Goal: Navigation & Orientation: Understand site structure

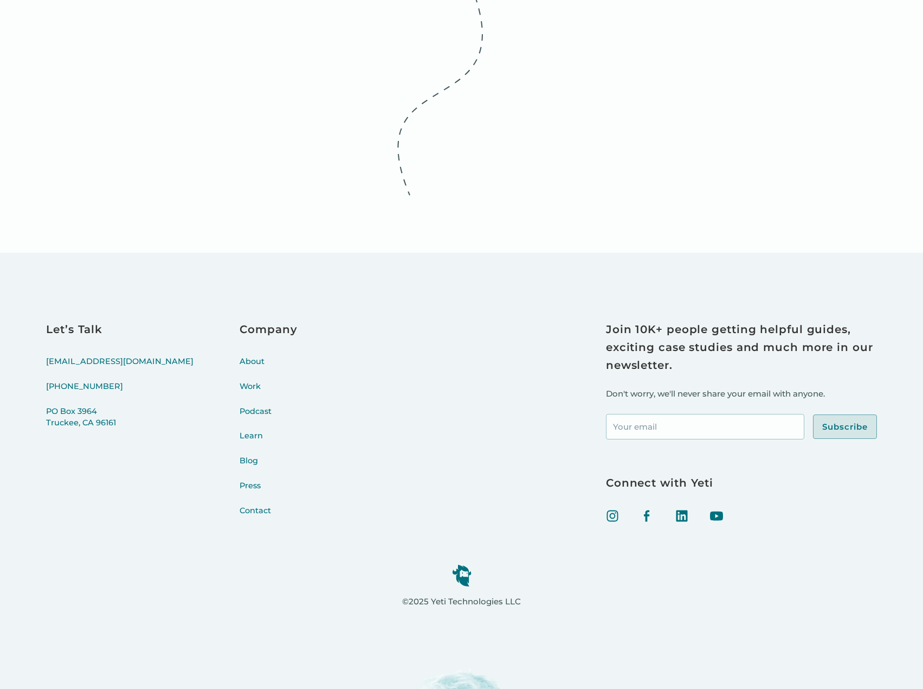
scroll to position [4480, 0]
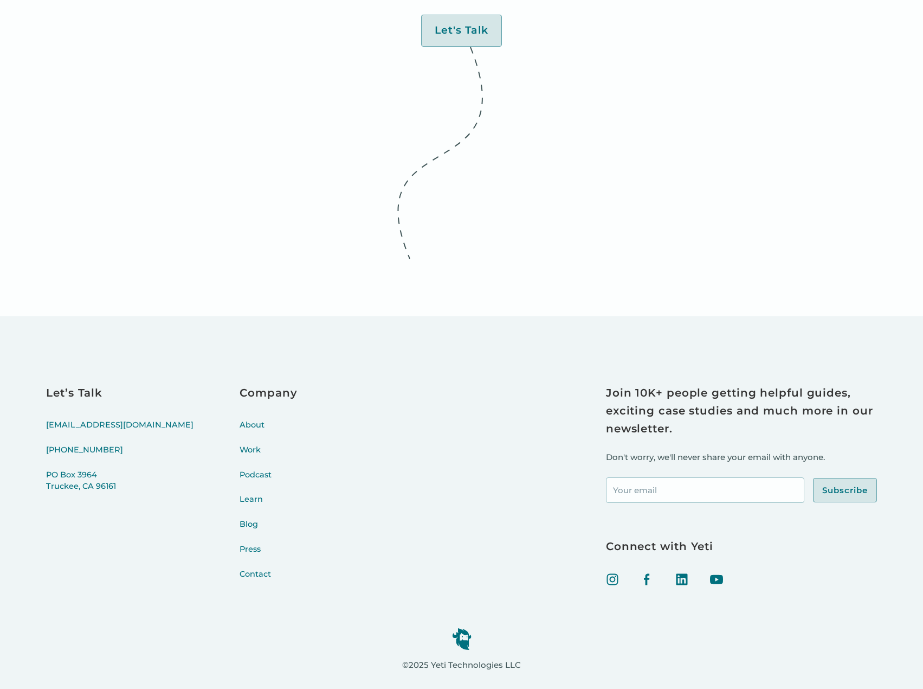
scroll to position [4480, 0]
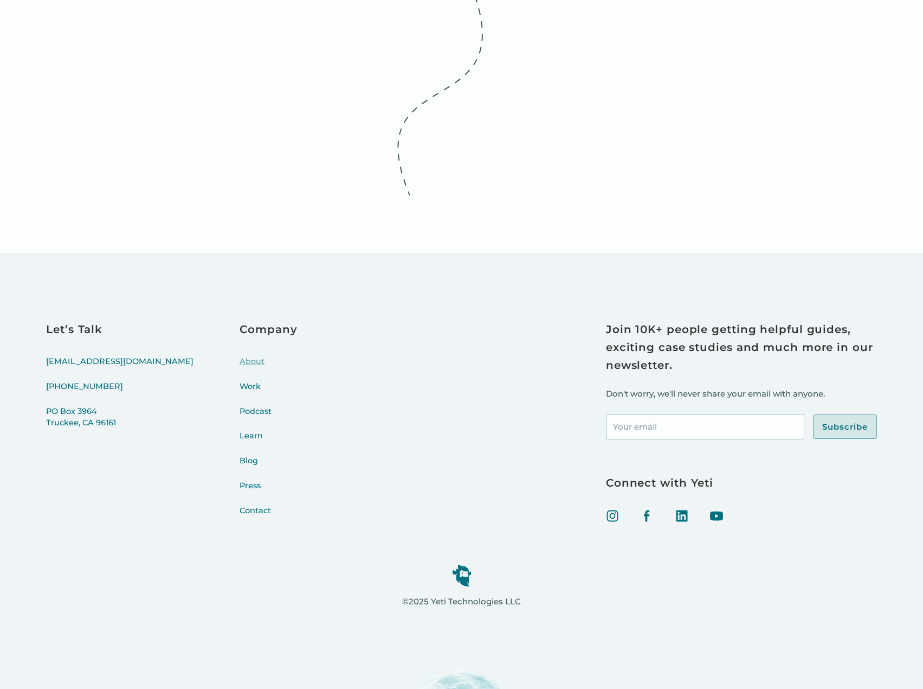
click at [240, 360] on link "About" at bounding box center [268, 368] width 57 height 25
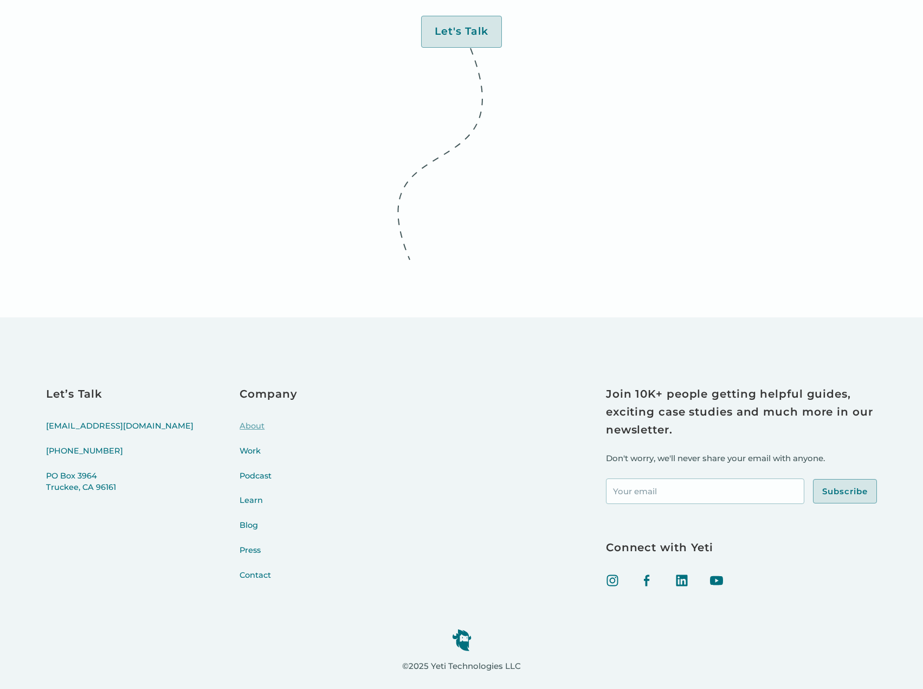
scroll to position [4480, 0]
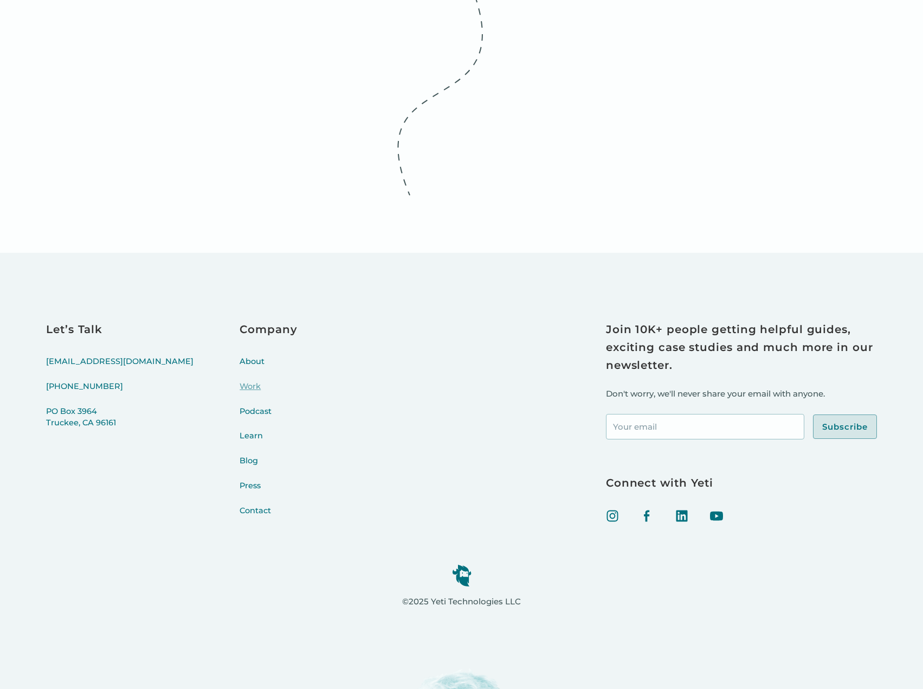
click at [240, 383] on link "Work" at bounding box center [268, 393] width 57 height 25
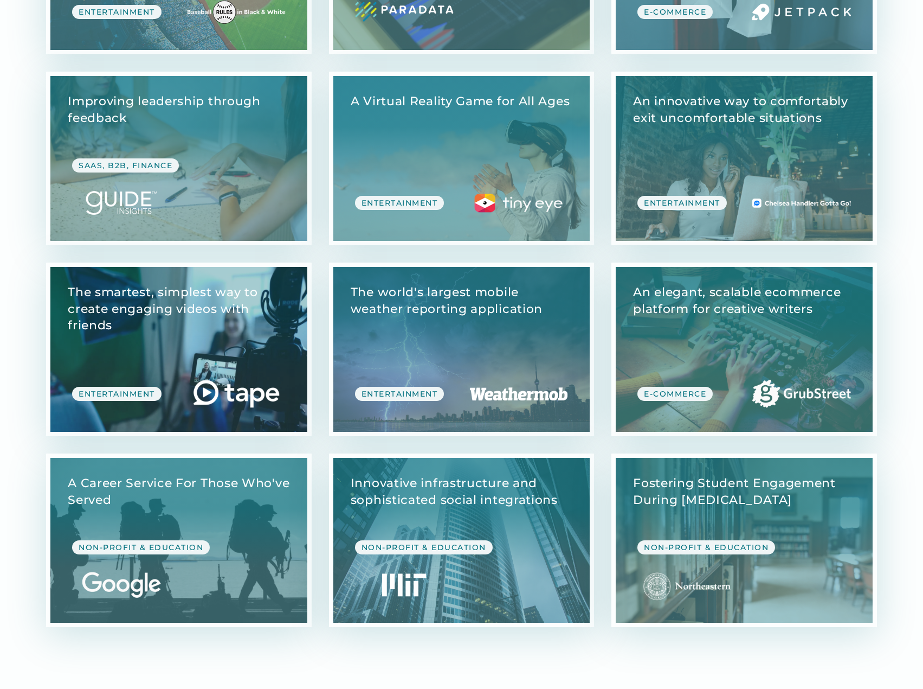
scroll to position [3651, 0]
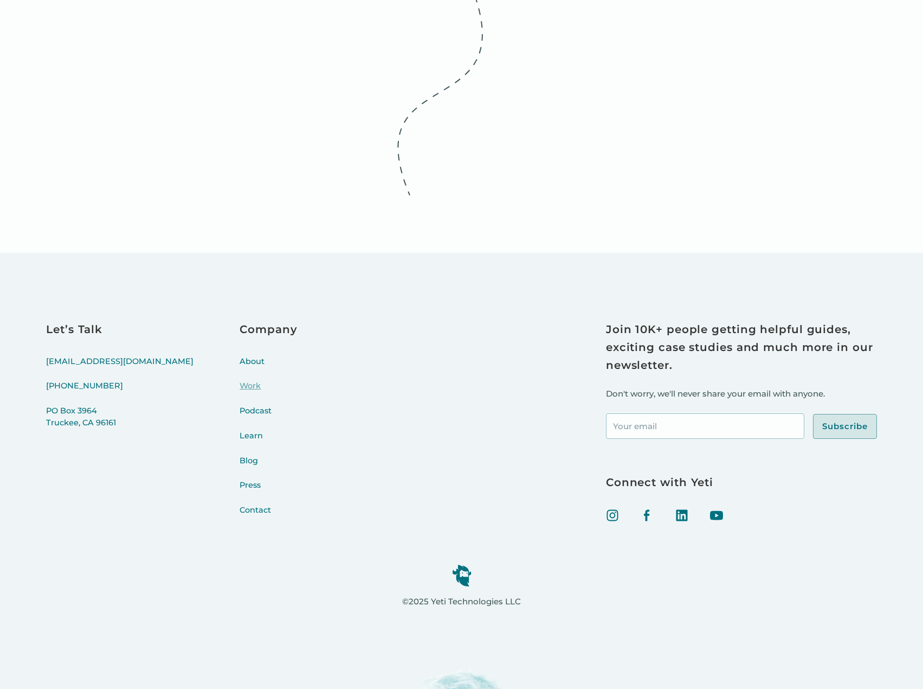
click at [240, 397] on link "Work" at bounding box center [268, 392] width 57 height 25
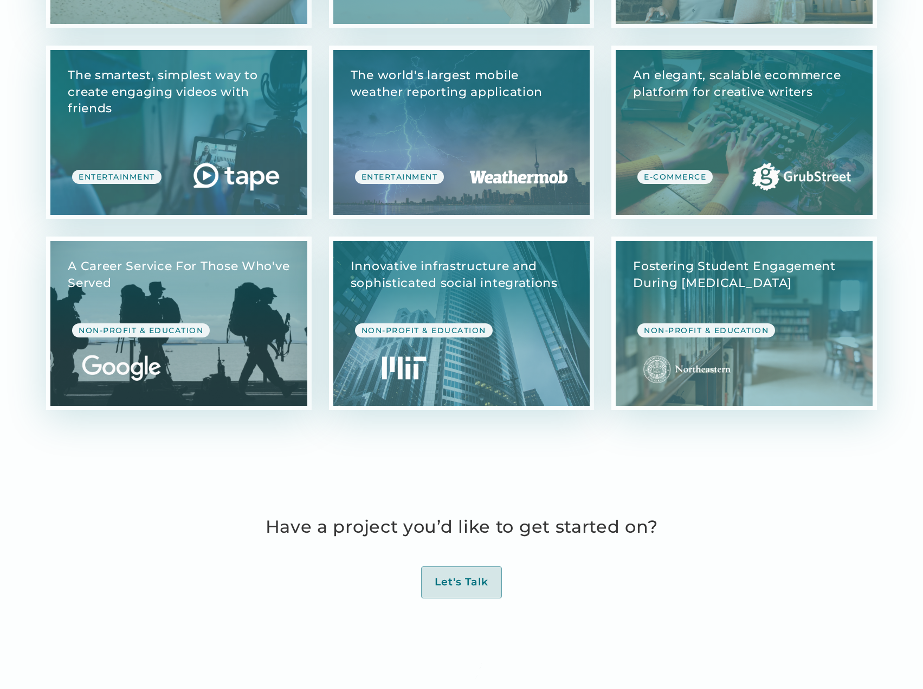
scroll to position [3651, 0]
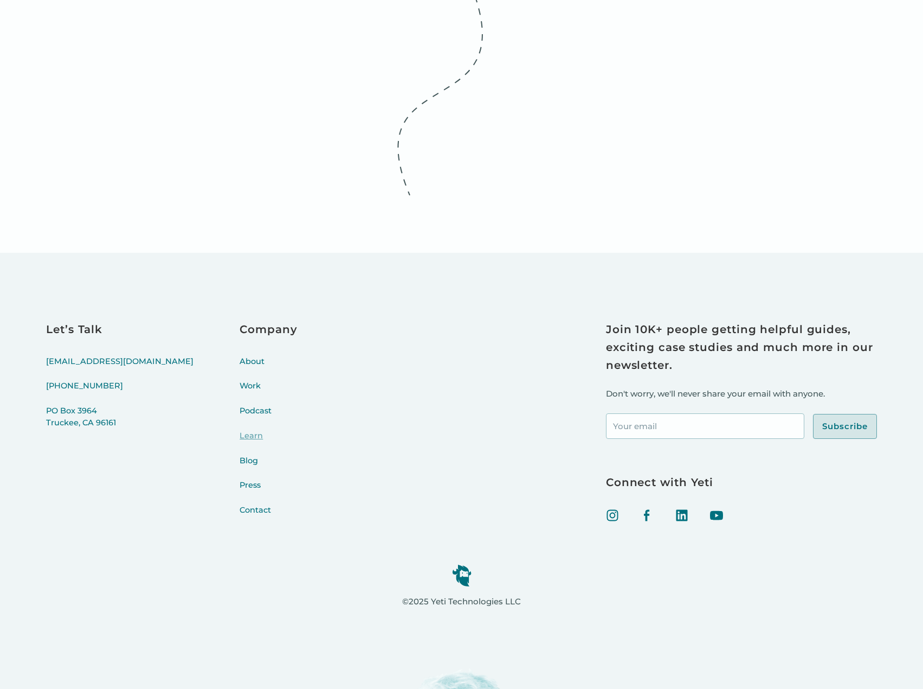
click at [240, 438] on link "Learn" at bounding box center [268, 442] width 57 height 25
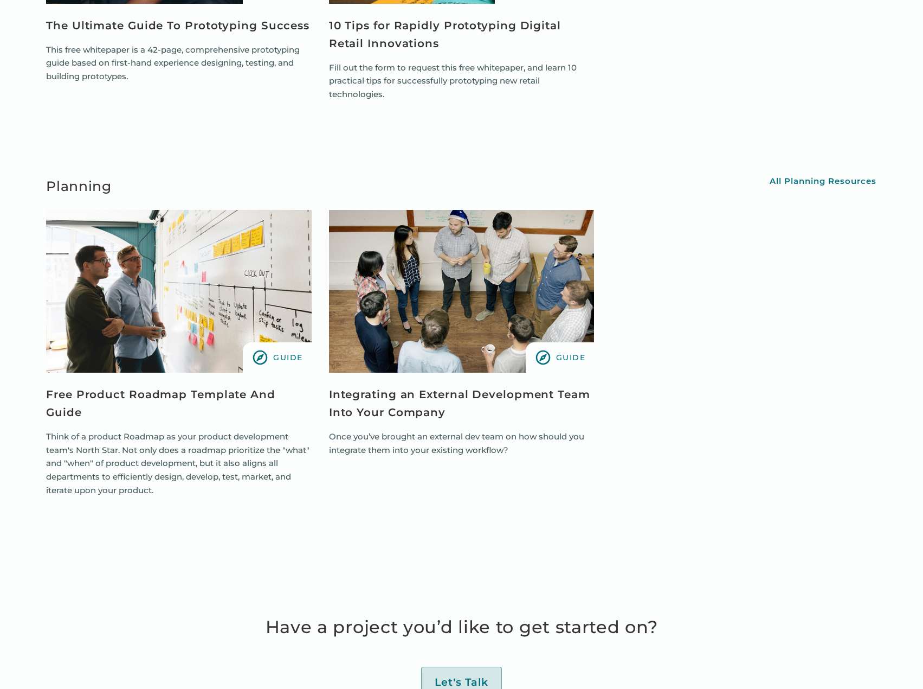
scroll to position [3253, 0]
